Goal: Information Seeking & Learning: Learn about a topic

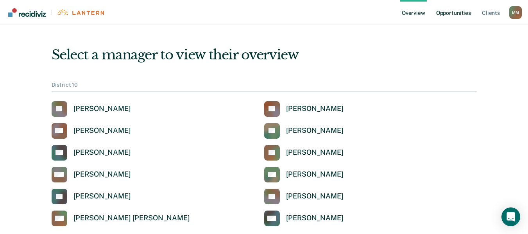
click at [453, 13] on link "Opportunities" at bounding box center [454, 12] width 38 height 25
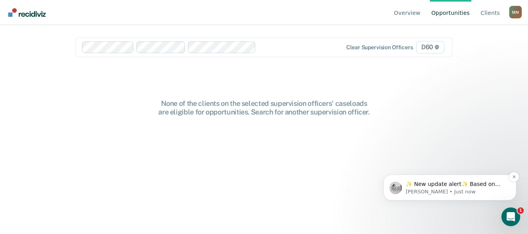
click at [433, 189] on p "[PERSON_NAME] • Just now" at bounding box center [456, 191] width 101 height 7
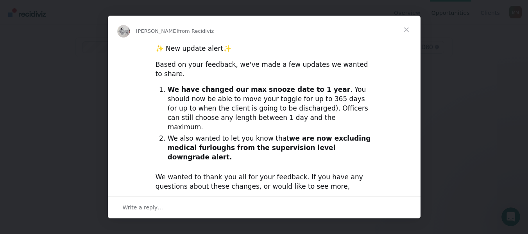
click at [405, 29] on span "Close" at bounding box center [407, 30] width 28 height 28
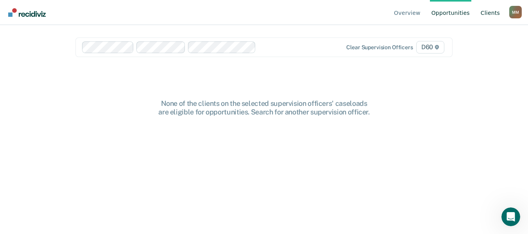
click at [486, 16] on link "Client s" at bounding box center [490, 12] width 22 height 25
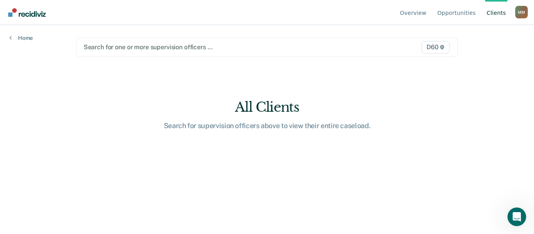
click at [11, 11] on img "Go to Recidiviz Home" at bounding box center [27, 12] width 38 height 9
